Goal: Task Accomplishment & Management: Use online tool/utility

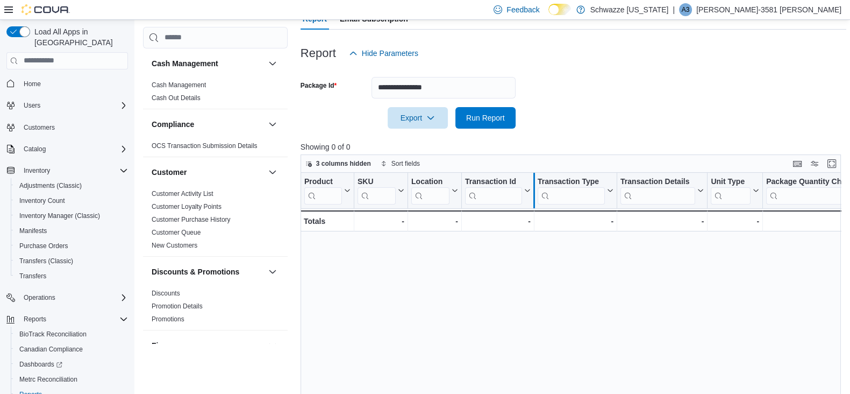
scroll to position [134, 0]
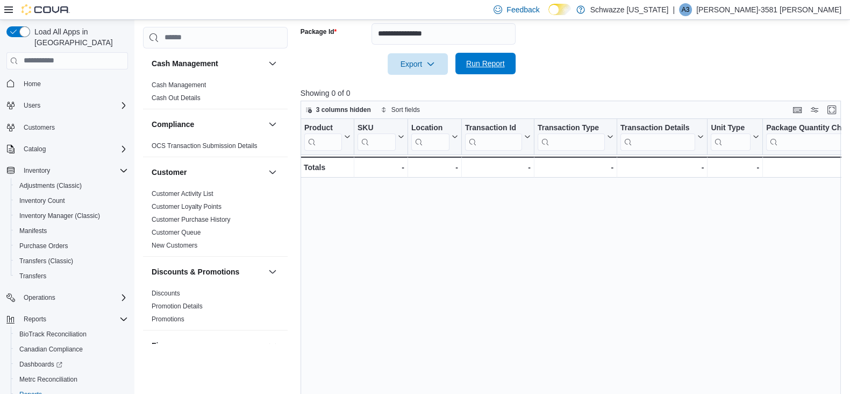
click at [487, 66] on span "Run Report" at bounding box center [485, 63] width 39 height 11
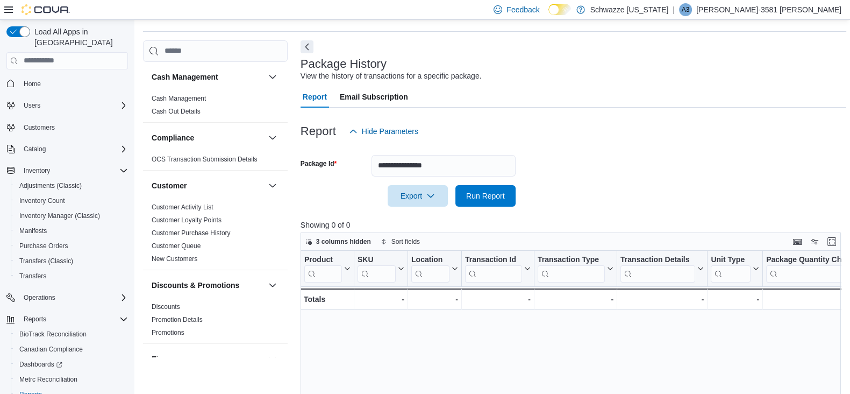
scroll to position [31, 0]
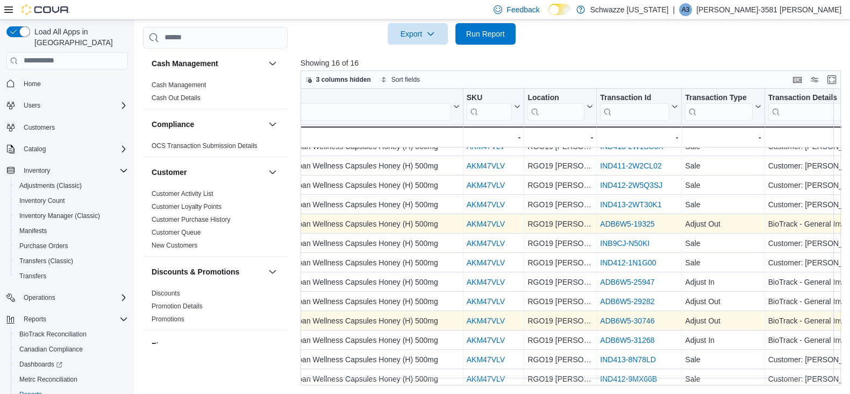
scroll to position [67, 0]
